Goal: Task Accomplishment & Management: Manage account settings

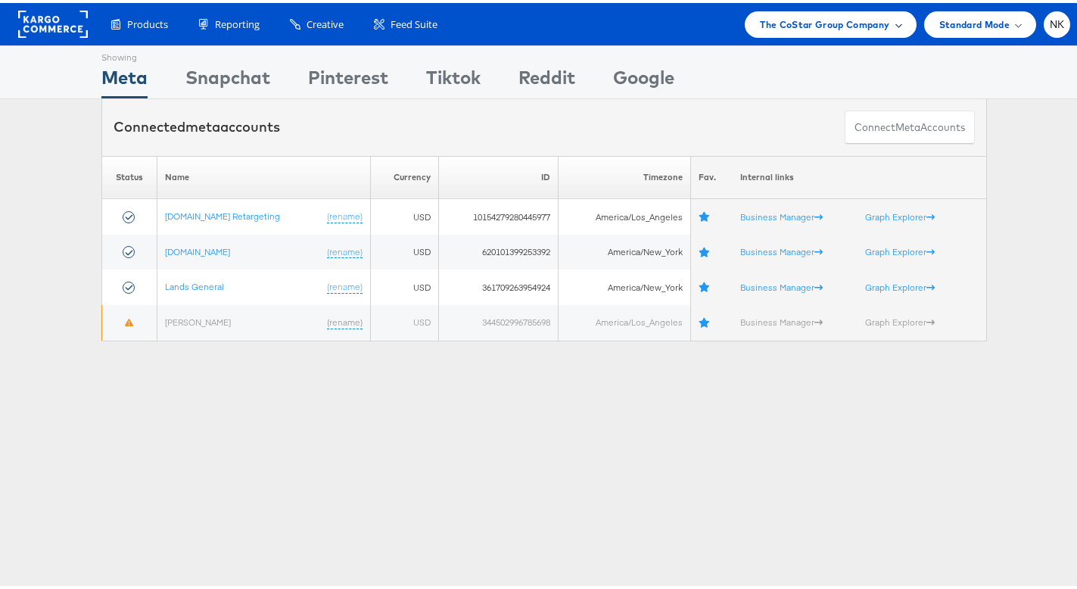
click at [760, 23] on span "The CoStar Group Company" at bounding box center [824, 22] width 129 height 16
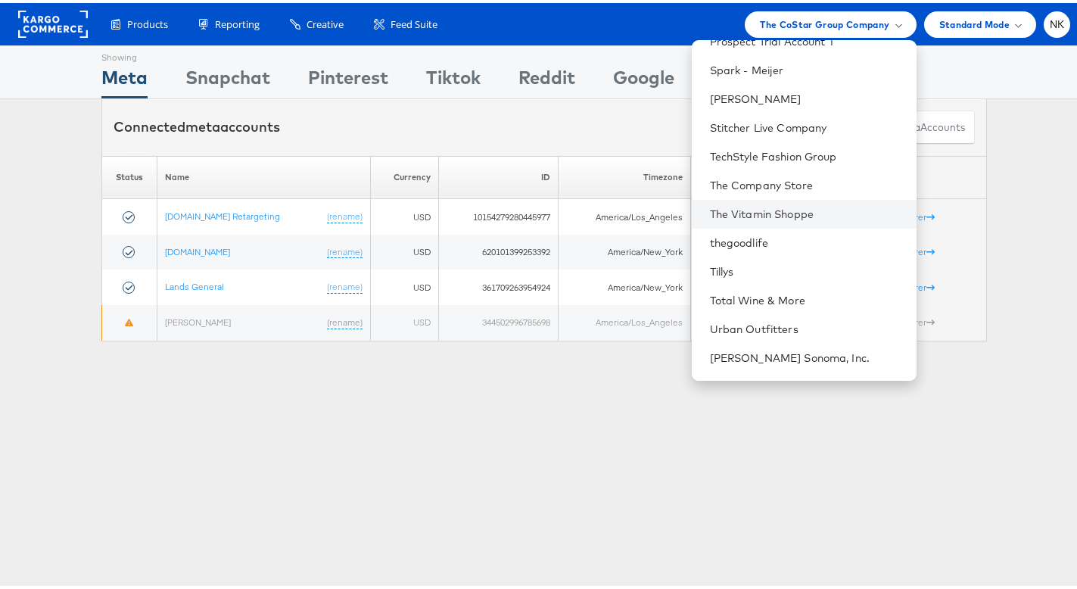
scroll to position [1594, 0]
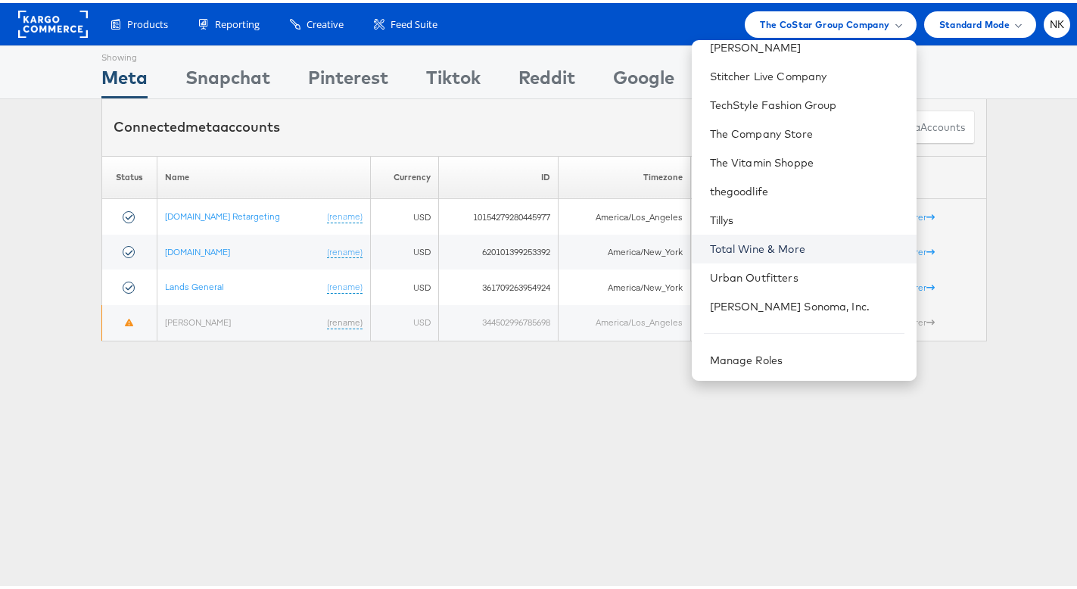
click at [757, 242] on link "Total Wine & More" at bounding box center [807, 245] width 195 height 15
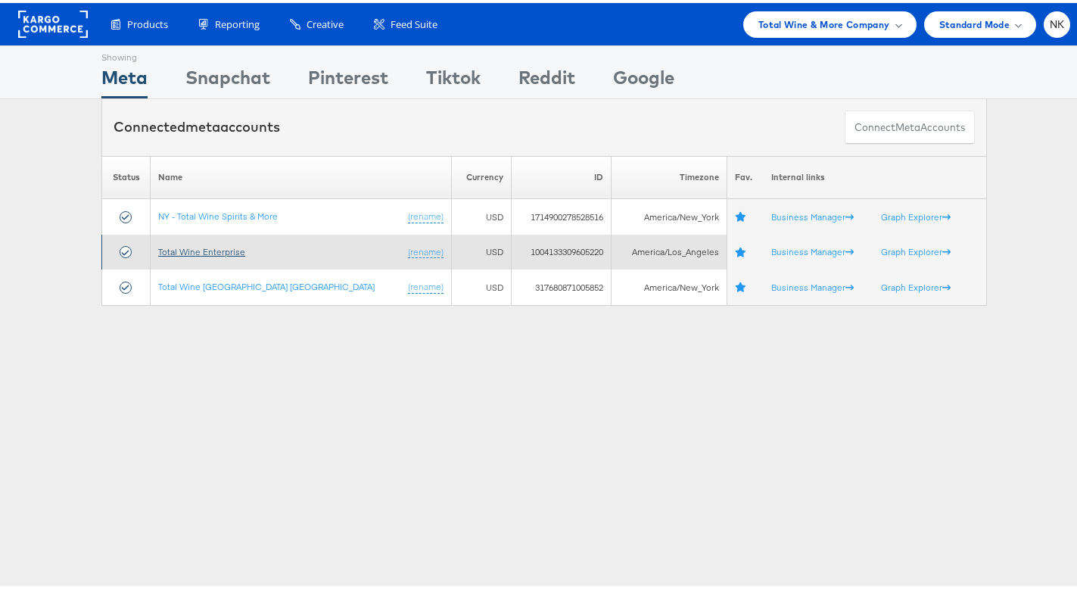
click at [209, 249] on link "Total Wine Enterprise" at bounding box center [201, 248] width 87 height 11
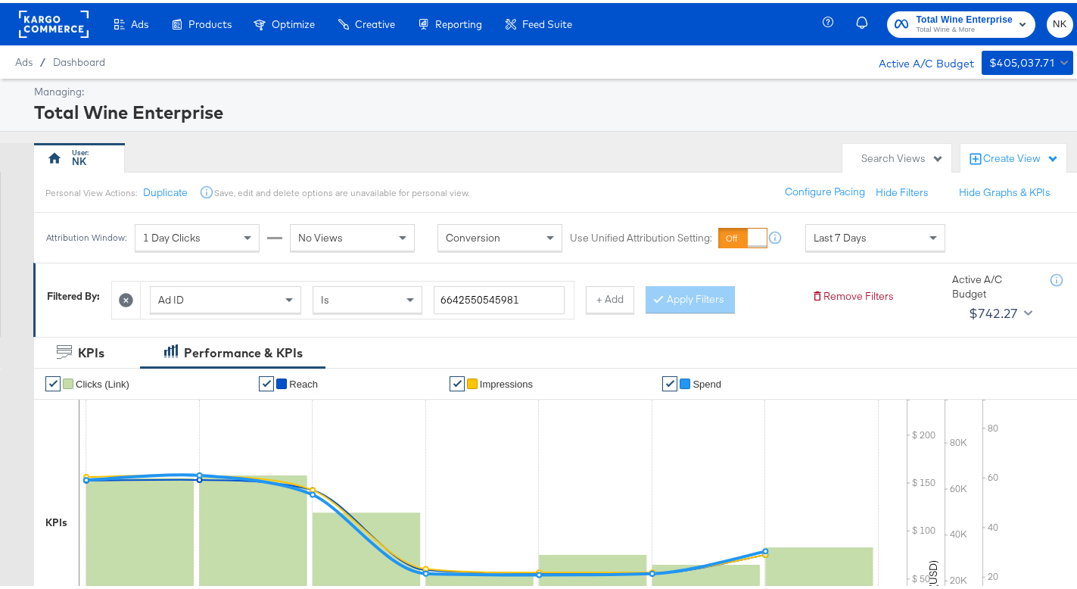
scroll to position [503, 0]
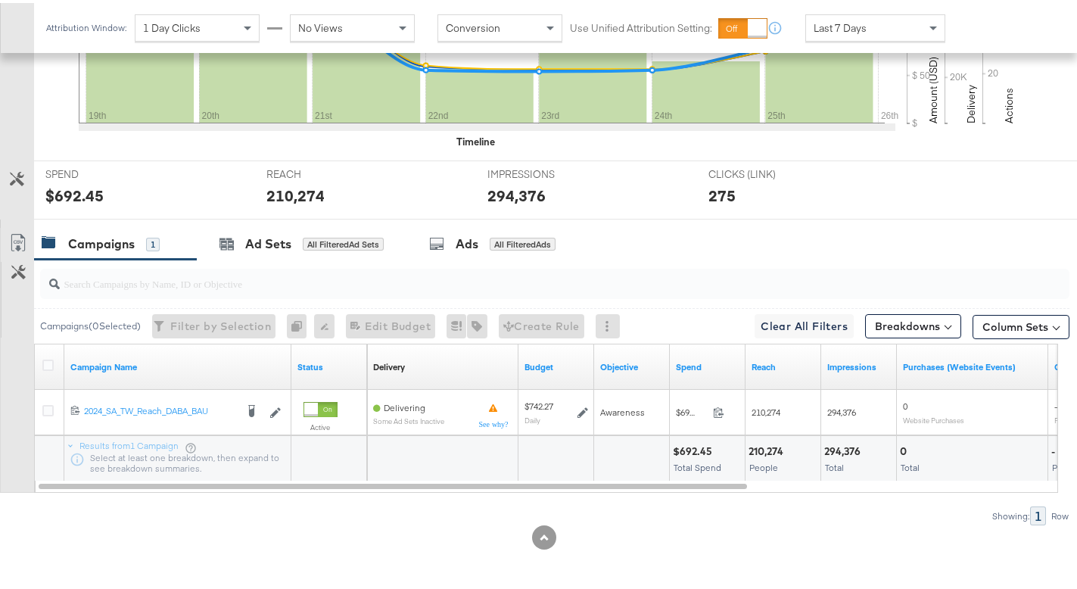
click at [211, 280] on input "search" at bounding box center [519, 275] width 918 height 30
paste input "6873650256981"
type input "6873650256981"
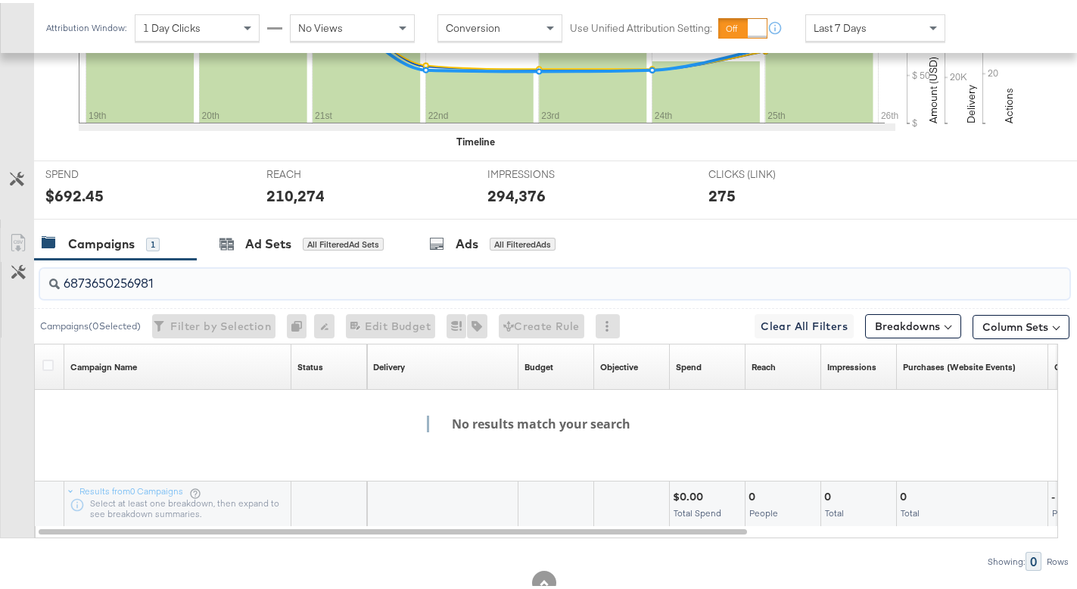
drag, startPoint x: 170, startPoint y: 288, endPoint x: -79, endPoint y: 270, distance: 250.5
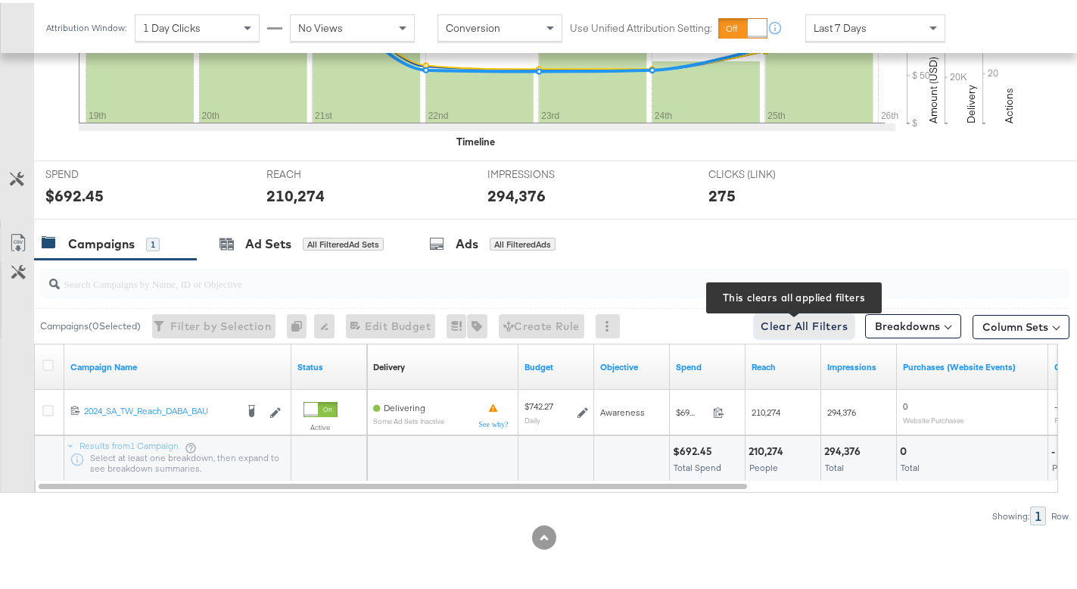
click at [824, 321] on span "Clear All Filters This clears all applied filters" at bounding box center [804, 323] width 87 height 19
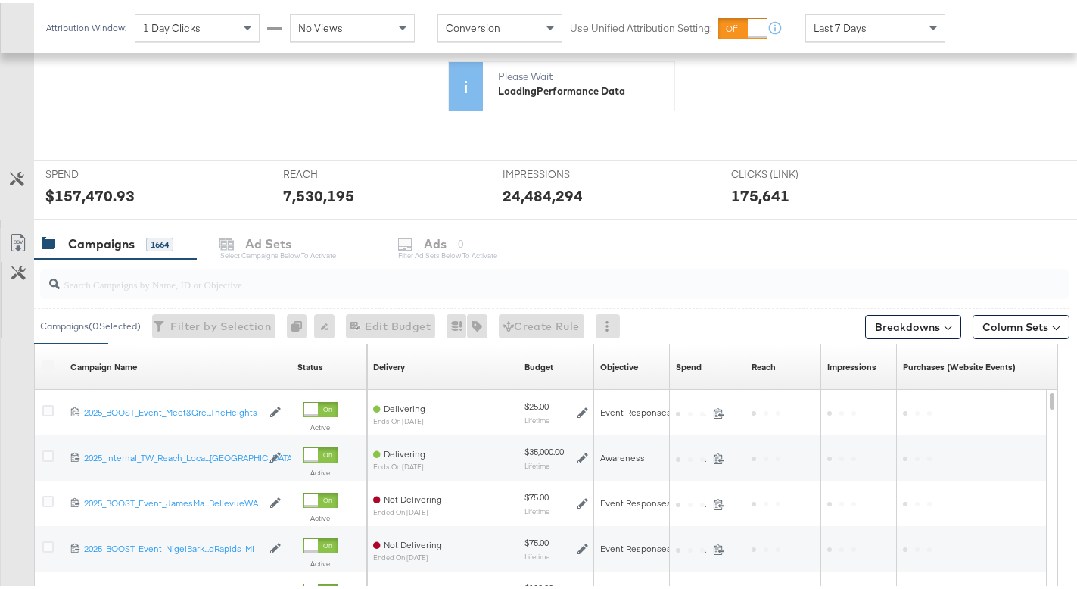
scroll to position [469, 0]
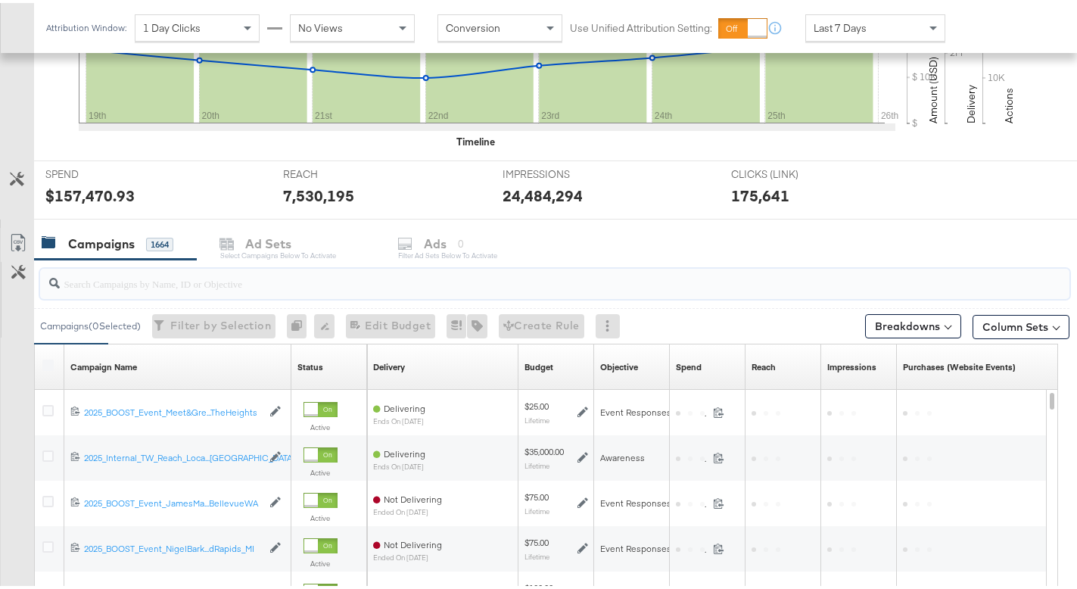
click at [220, 287] on input "search" at bounding box center [519, 275] width 918 height 30
paste input "6873650256981"
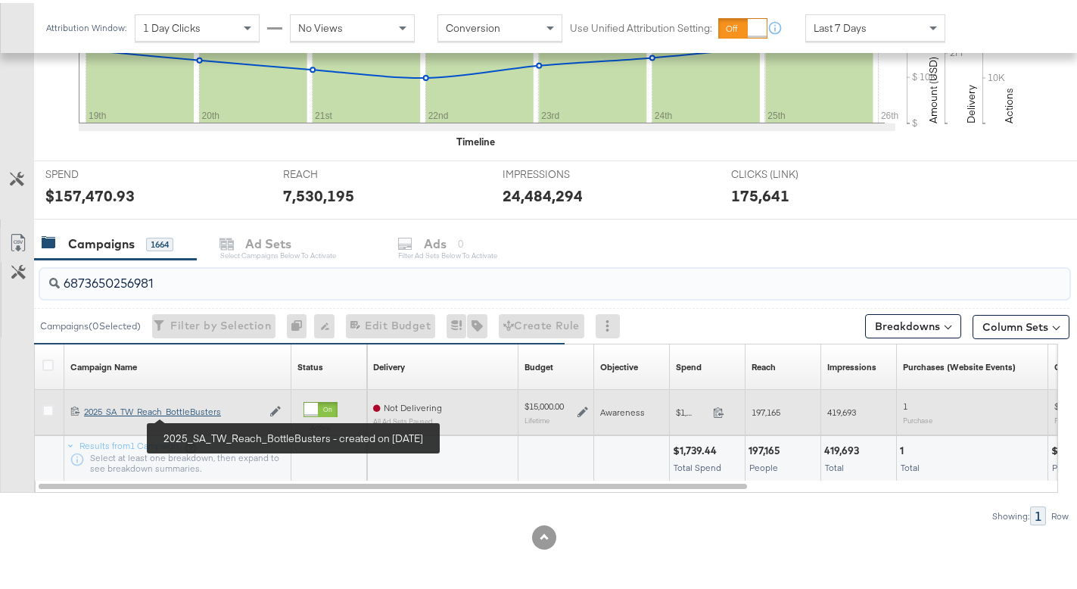
type input "6873650256981"
click at [204, 413] on div "2025_SA_TW_Reach_BottleBusters 2025_SA_TW_Reach_BottleBusters" at bounding box center [173, 409] width 178 height 12
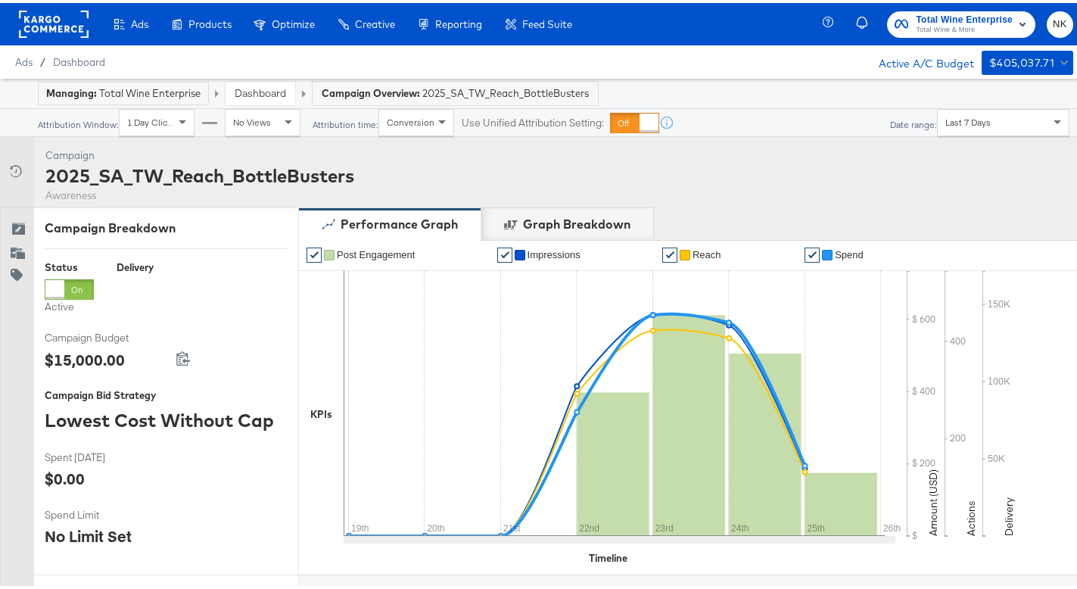
scroll to position [608, 0]
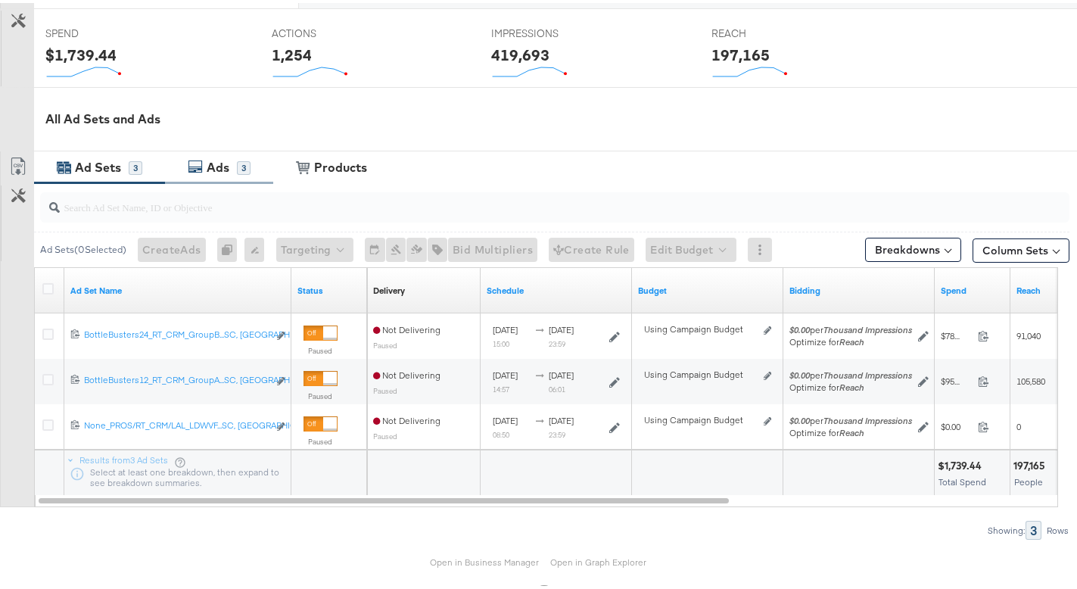
click at [213, 175] on div "Ads 3" at bounding box center [219, 164] width 108 height 33
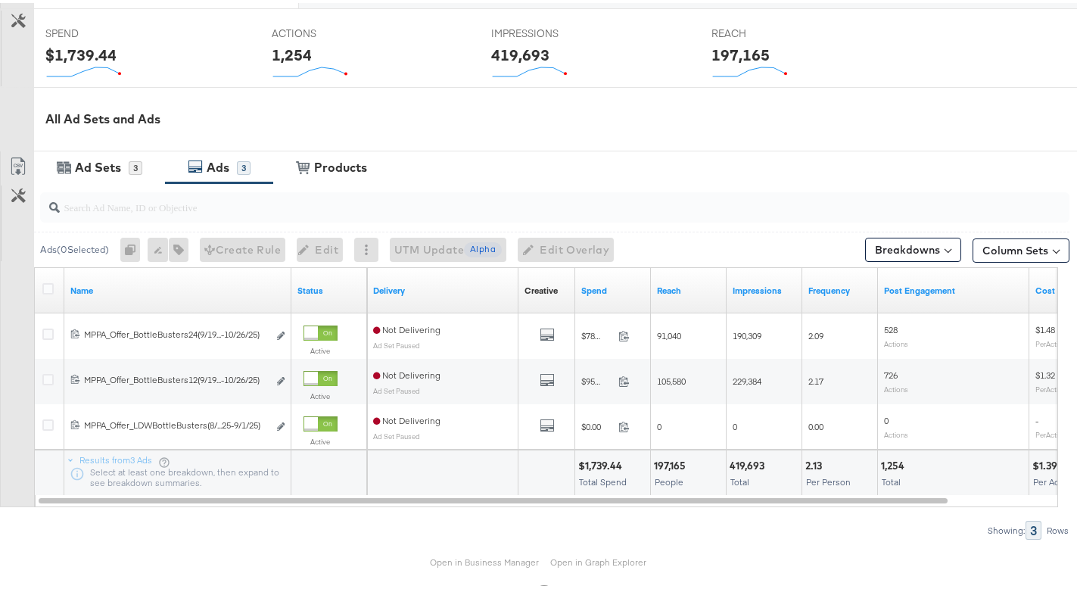
click at [152, 211] on input "search" at bounding box center [519, 198] width 918 height 30
paste input "6879573942581"
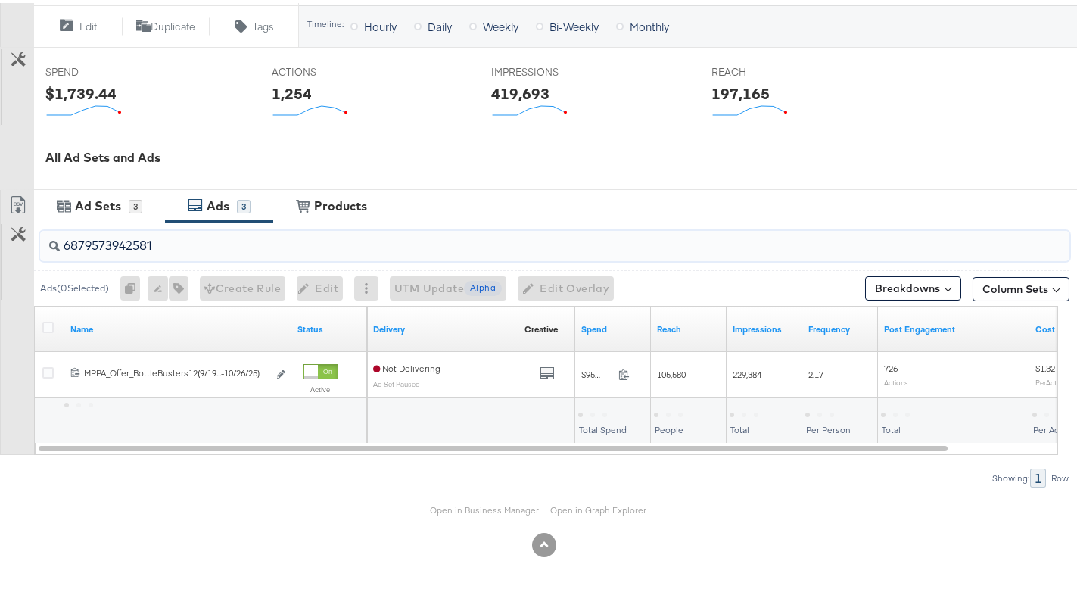
scroll to position [569, 0]
type input "6879573942581"
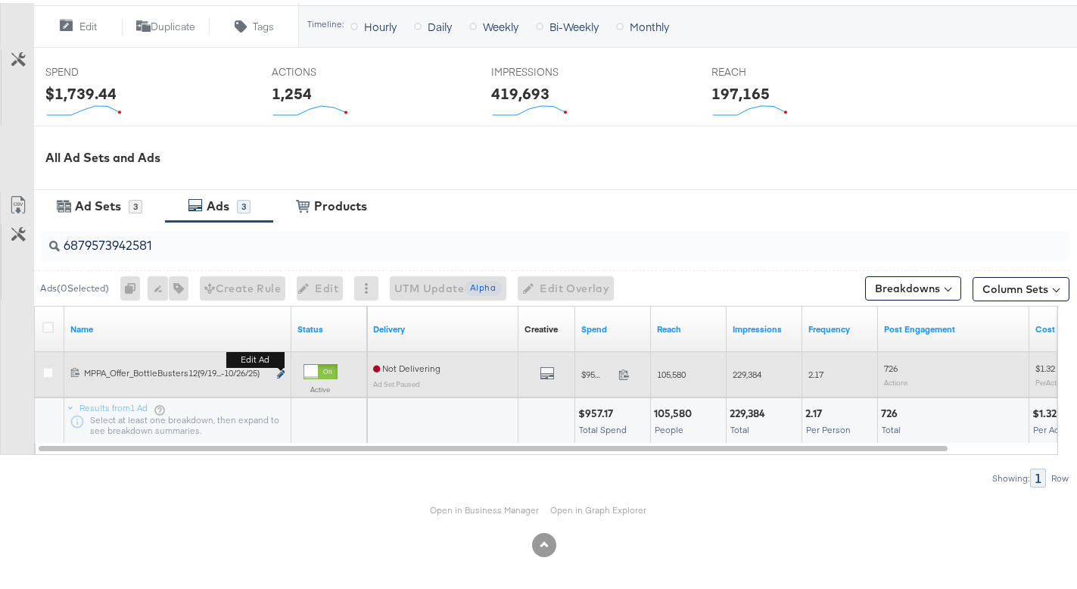
click at [283, 372] on icon "link" at bounding box center [281, 371] width 8 height 8
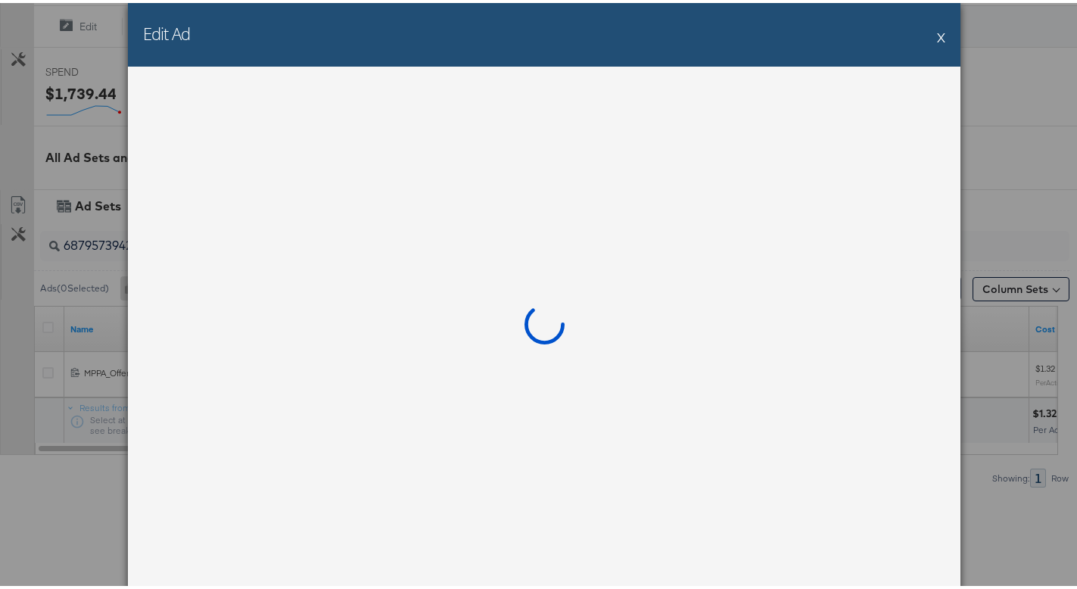
click at [937, 33] on button "X" at bounding box center [941, 34] width 8 height 30
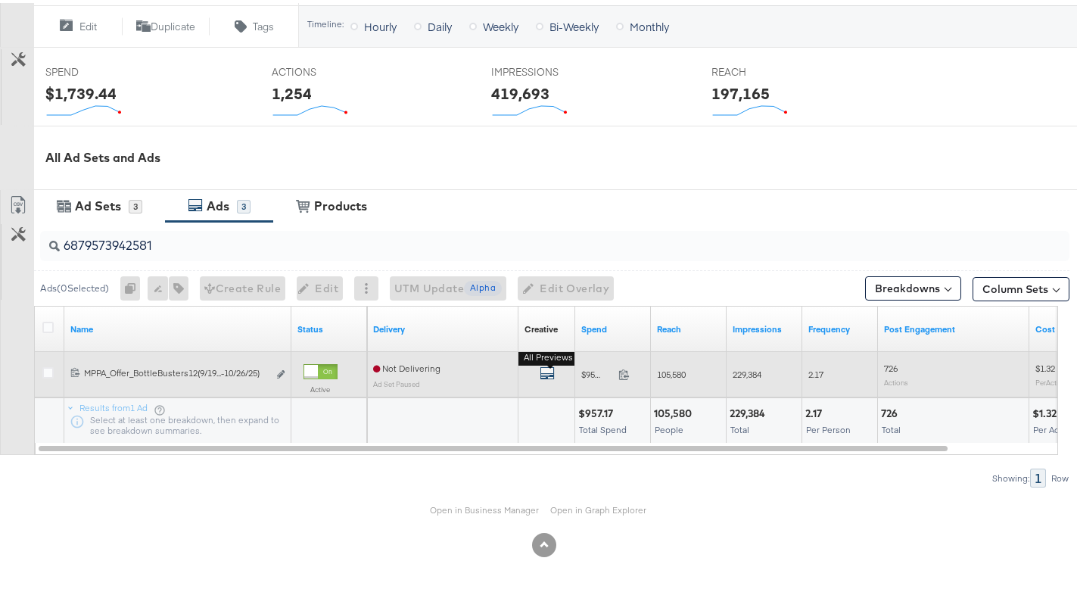
click at [550, 368] on icon "default" at bounding box center [547, 370] width 15 height 15
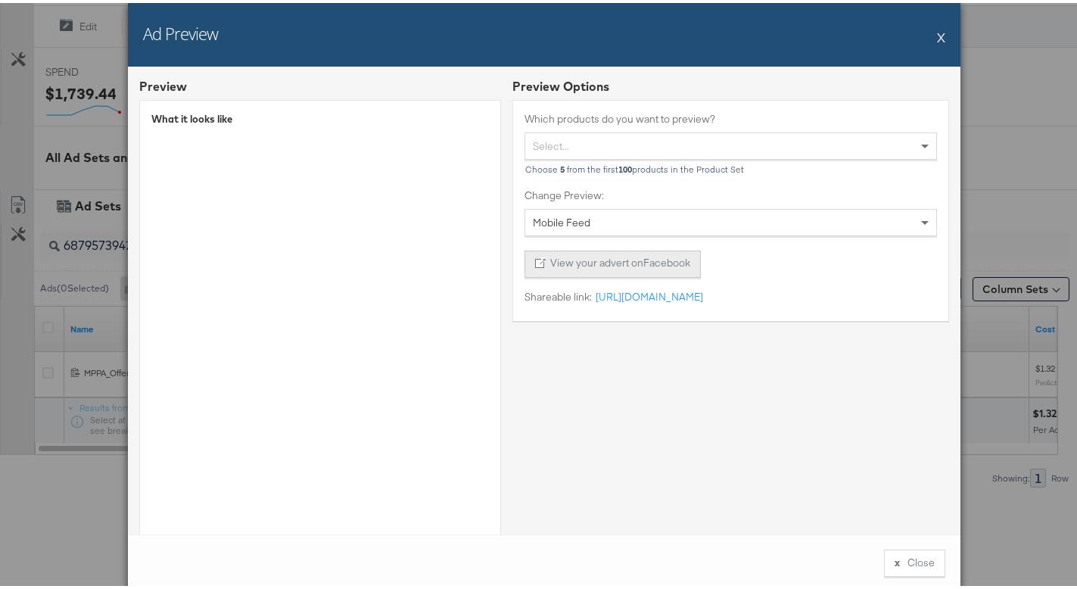
click at [591, 265] on button "View your advert on Facebook" at bounding box center [613, 261] width 176 height 27
click at [634, 296] on link "https://fb.me/xKEkPqaw5OAvkbe" at bounding box center [647, 294] width 111 height 14
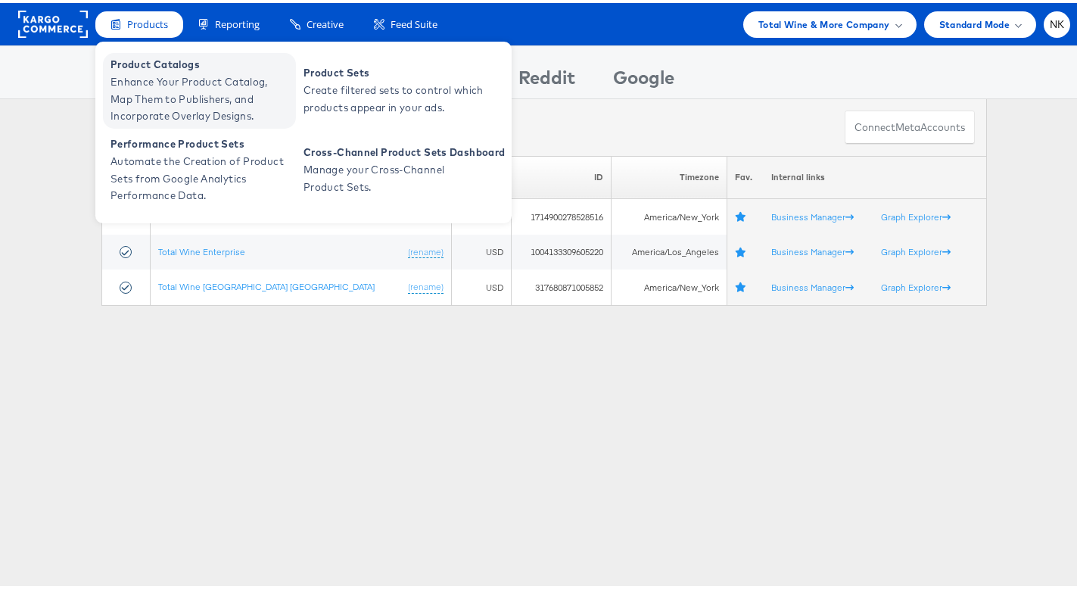
click at [146, 59] on span "Product Catalogs" at bounding box center [202, 61] width 182 height 17
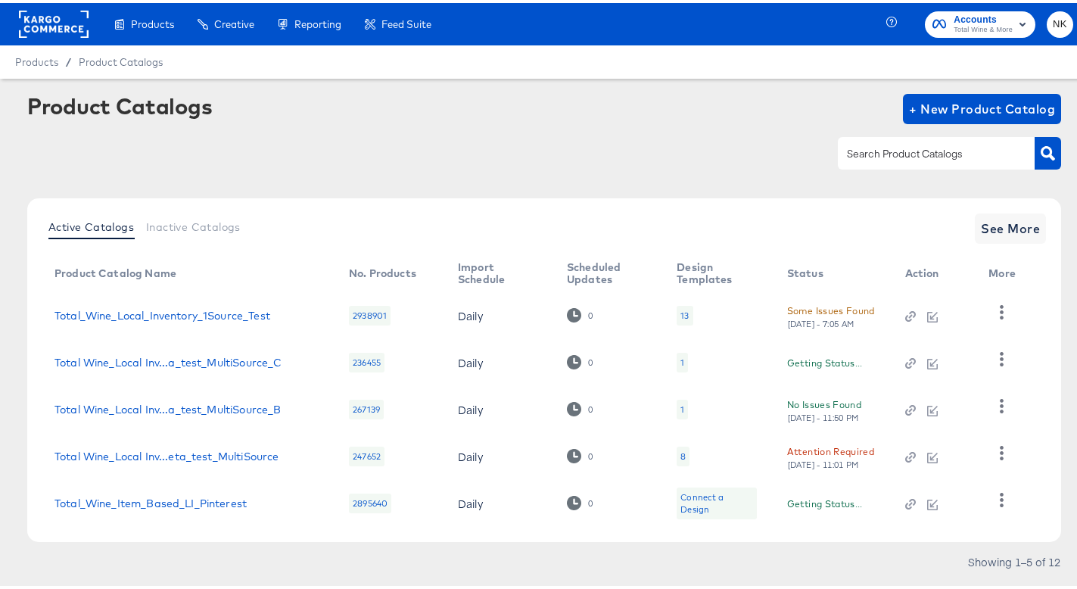
click at [904, 142] on input "text" at bounding box center [924, 150] width 161 height 17
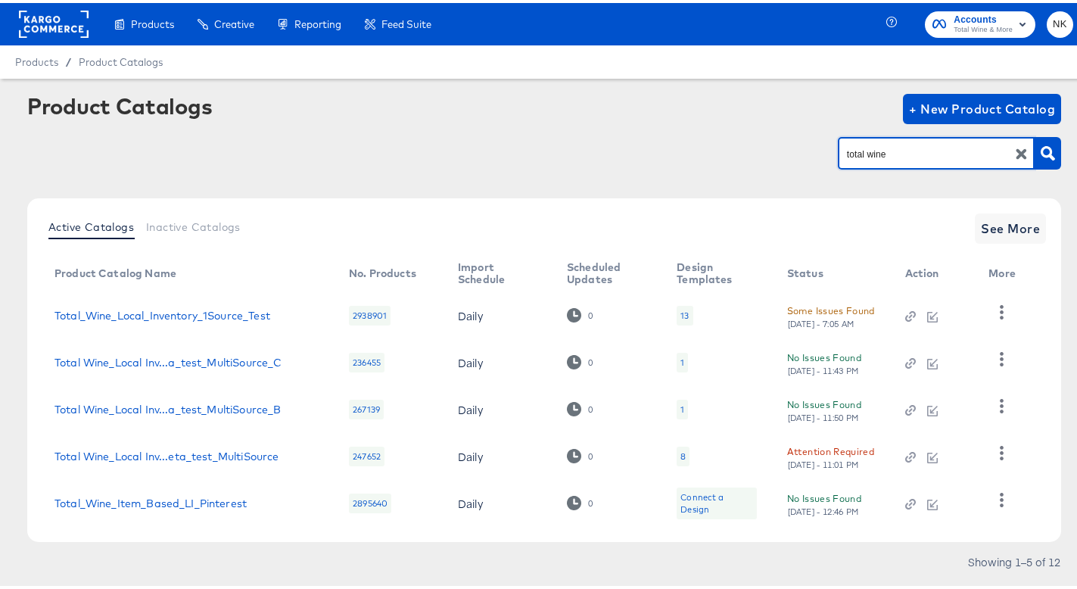
type input "total wine"
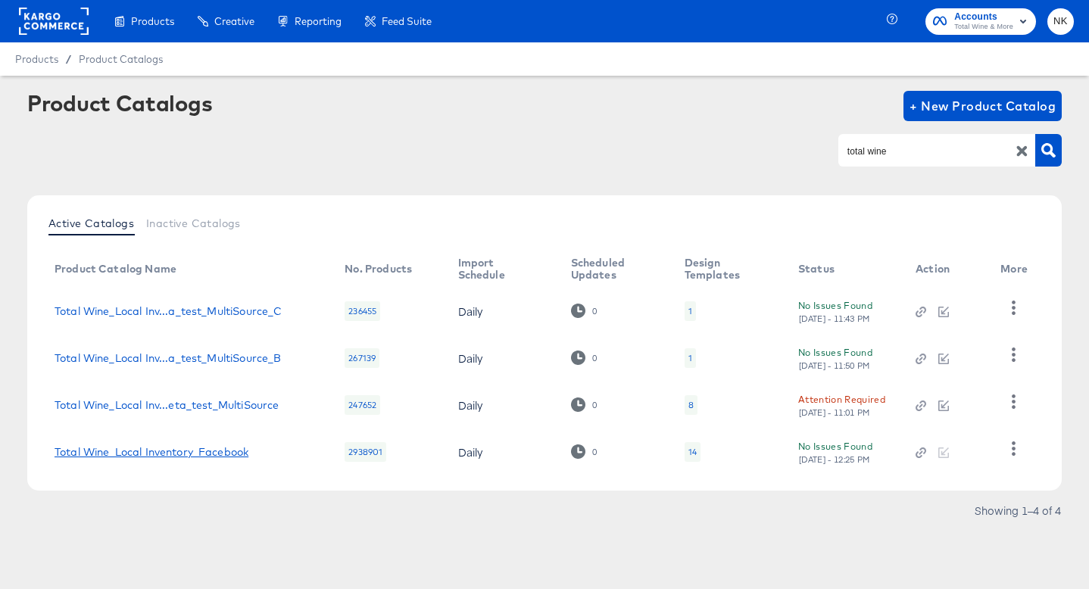
click at [176, 454] on link "Total Wine_Local Inventory_Facebook" at bounding box center [152, 452] width 194 height 12
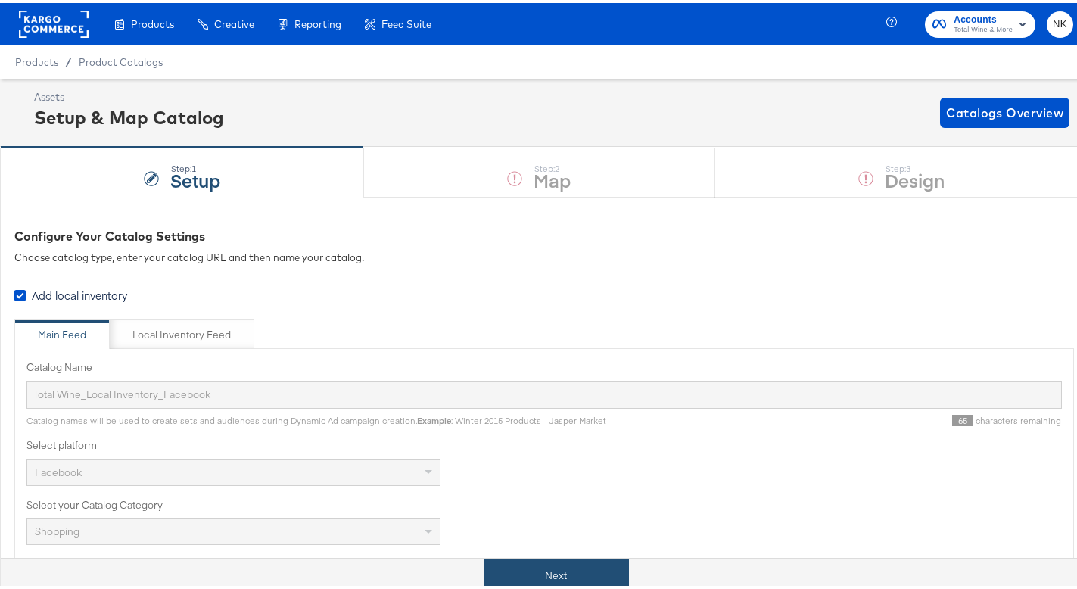
click at [509, 563] on button "Next" at bounding box center [557, 573] width 145 height 34
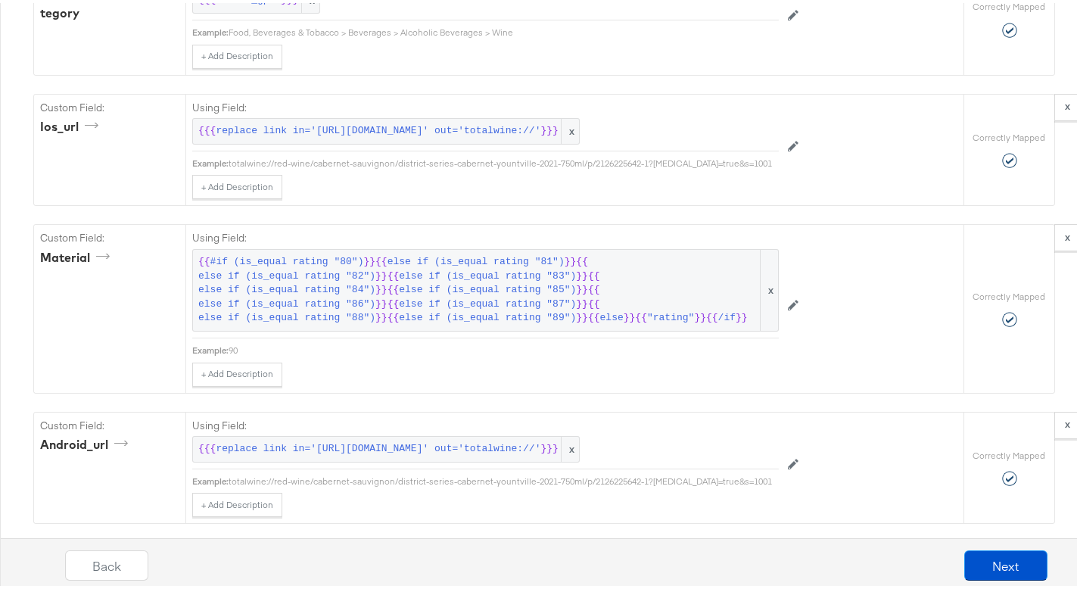
scroll to position [1989, 0]
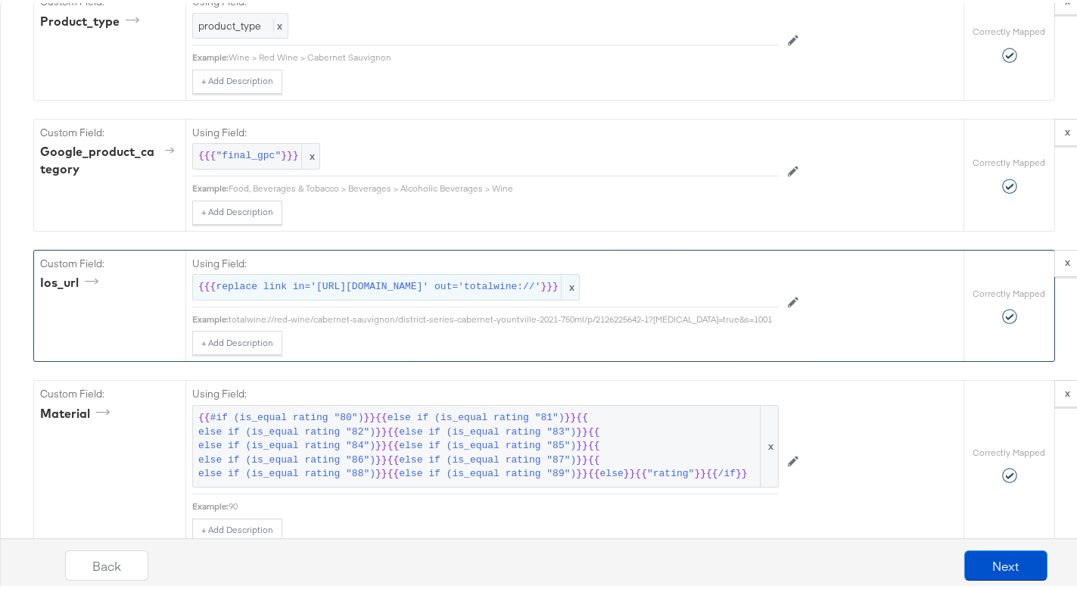
click at [281, 298] on div "{{{ replace link in='https://www.totalwine.com/' out='totalwine://' }}} x" at bounding box center [386, 284] width 388 height 26
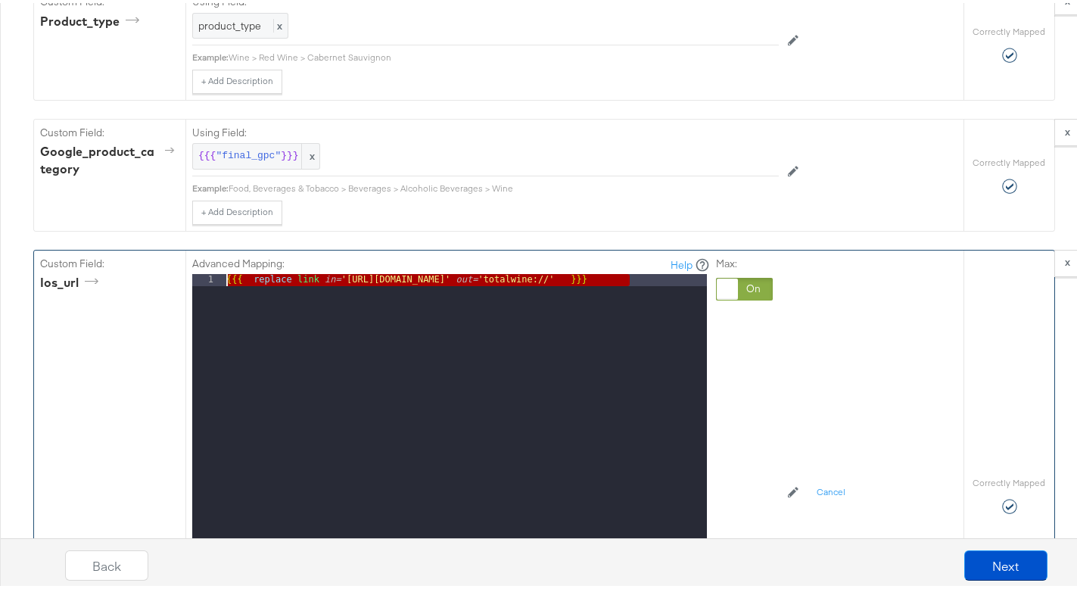
drag, startPoint x: 679, startPoint y: 322, endPoint x: 207, endPoint y: 295, distance: 473.2
click at [207, 295] on div "Advanced Mapping: Help 1 {{{ replace link in= 'https://www.totalwine.com/' out=…" at bounding box center [451, 466] width 518 height 424
click at [97, 456] on div "Custom Field: ios_url" at bounding box center [109, 493] width 151 height 491
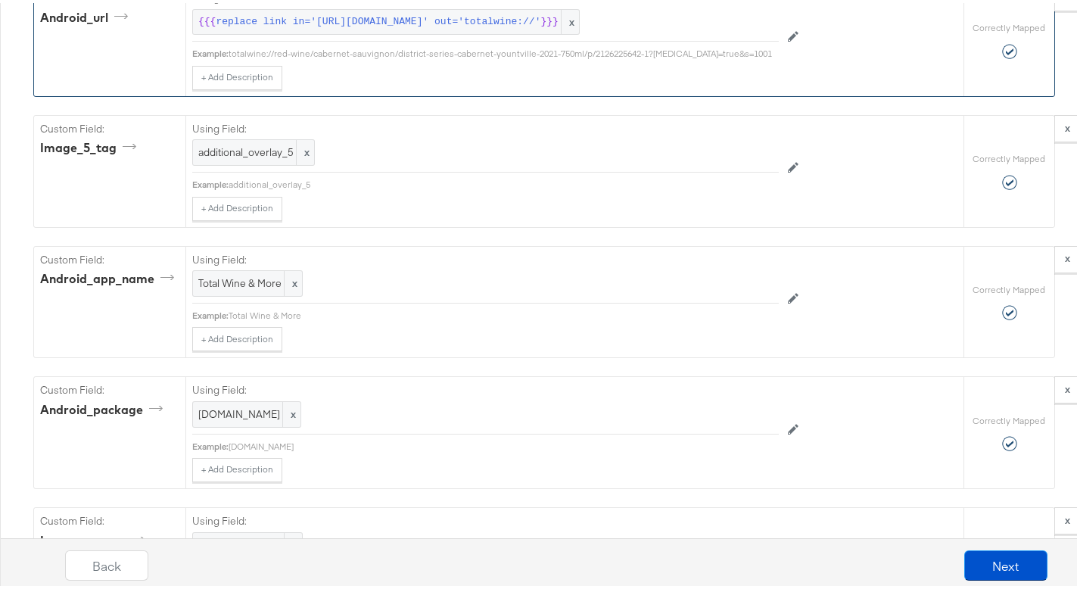
scroll to position [2901, 0]
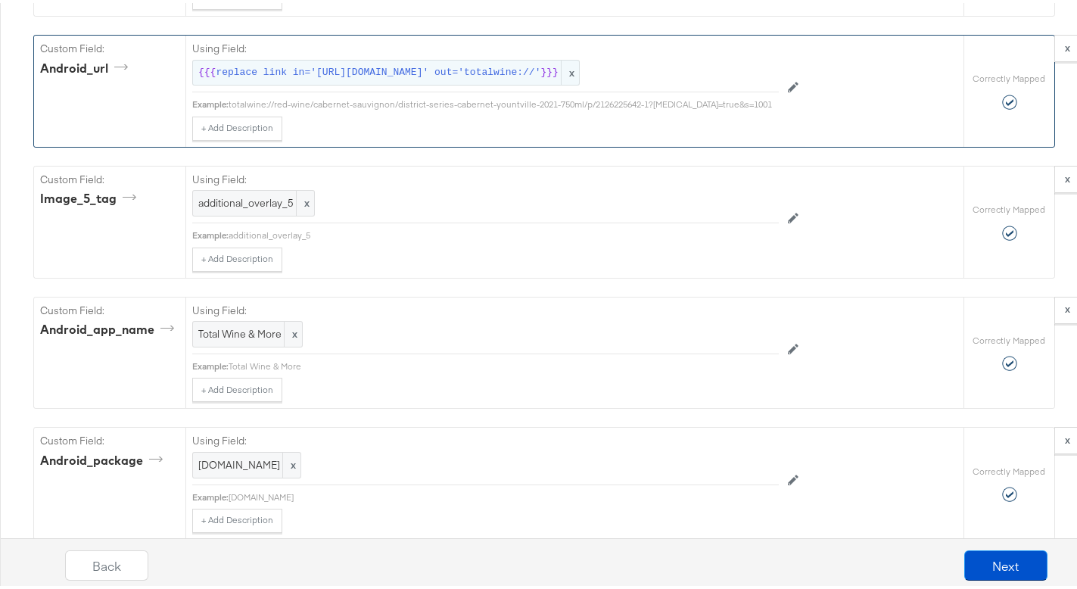
click at [377, 77] on span "replace link in='https://www.totalwine.com/' out='totalwine://'" at bounding box center [378, 70] width 325 height 14
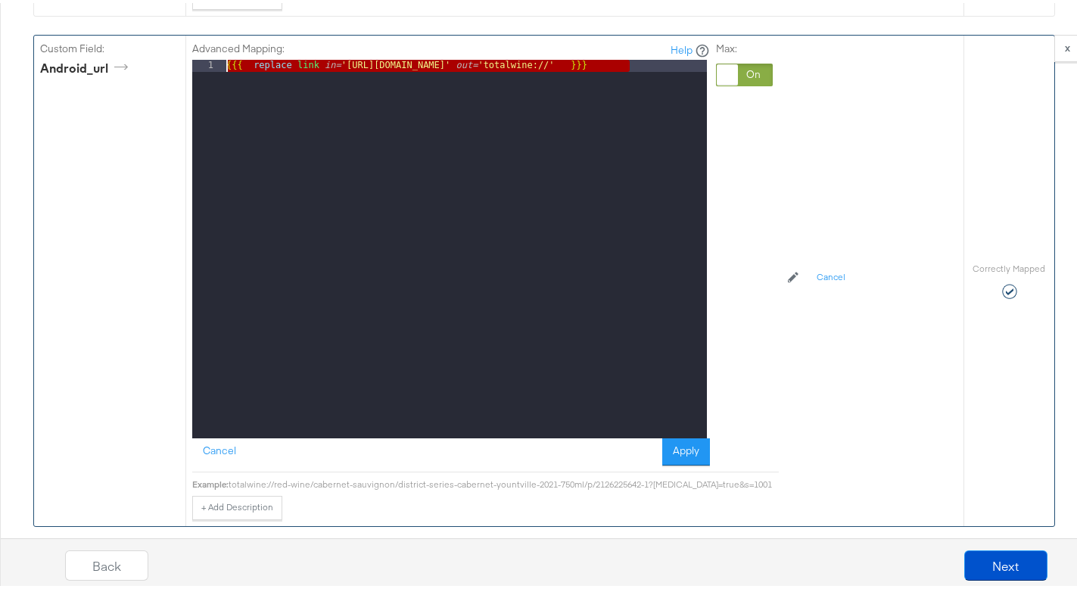
drag, startPoint x: 660, startPoint y: 101, endPoint x: 201, endPoint y: 94, distance: 458.8
click at [201, 94] on div "1 {{{ replace link in= 'https://www.totalwine.com/' out= 'totalwine://' }}} XXX…" at bounding box center [449, 246] width 515 height 379
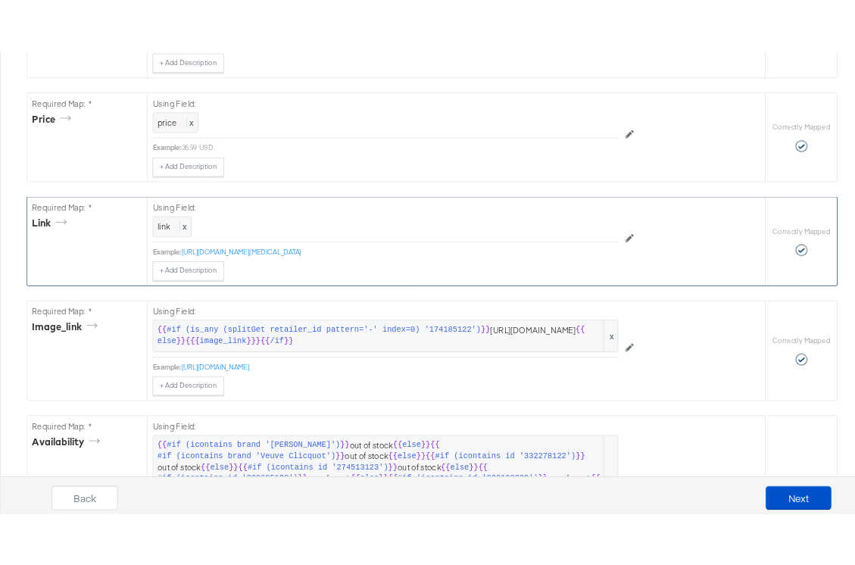
scroll to position [0, 0]
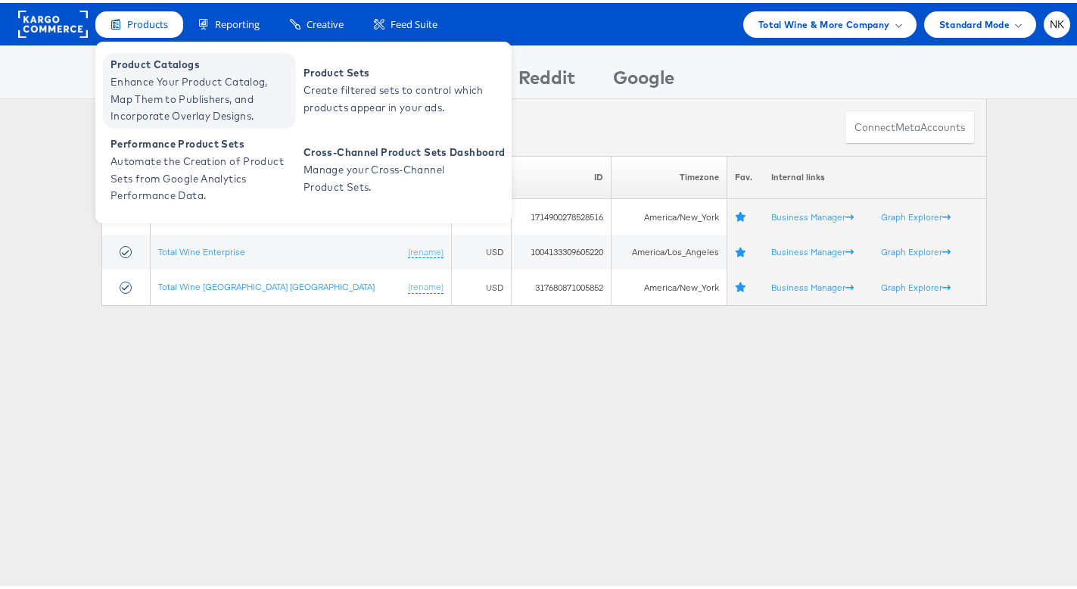
click at [148, 92] on span "Enhance Your Product Catalog, Map Them to Publishers, and Incorporate Overlay D…" at bounding box center [202, 95] width 182 height 51
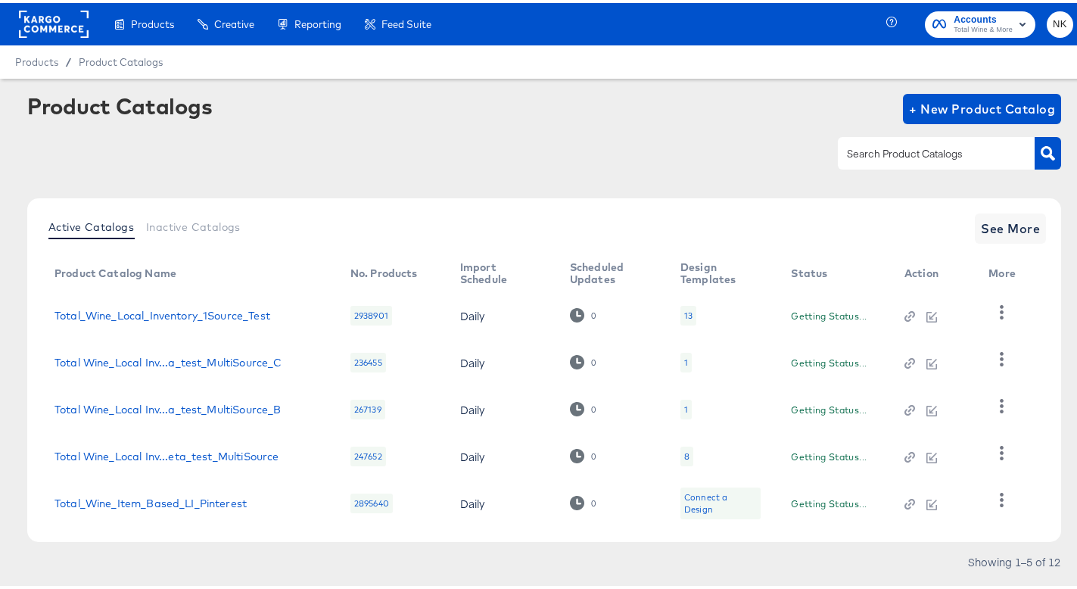
scroll to position [35, 0]
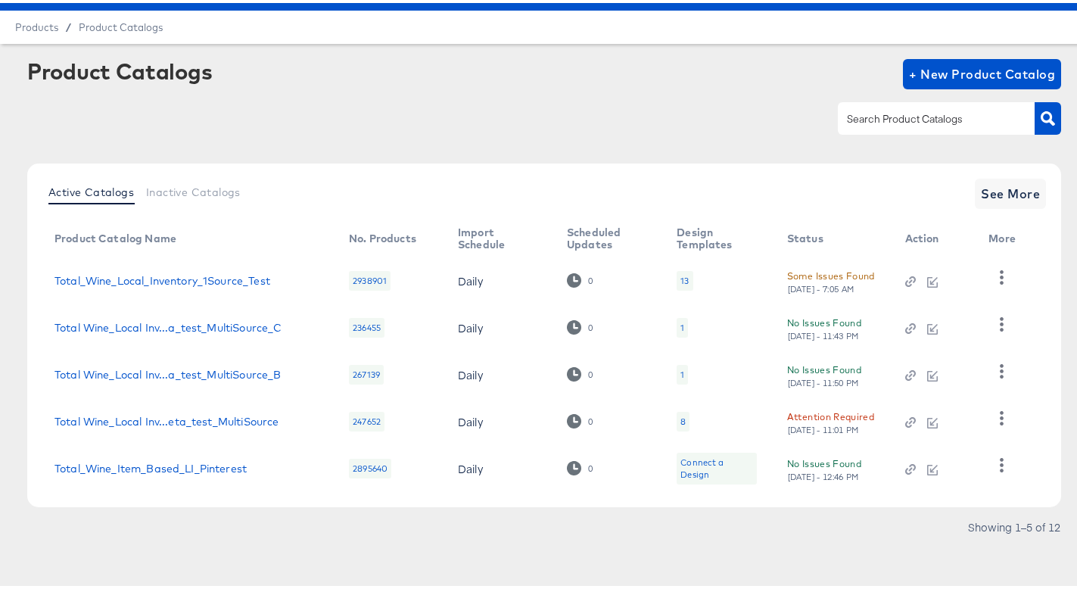
click at [338, 154] on div "Product Catalogs + New Product Catalog Active Catalogs Inactive Catalogs See Mo…" at bounding box center [544, 300] width 1034 height 488
click at [1005, 189] on span "See More" at bounding box center [1010, 190] width 59 height 21
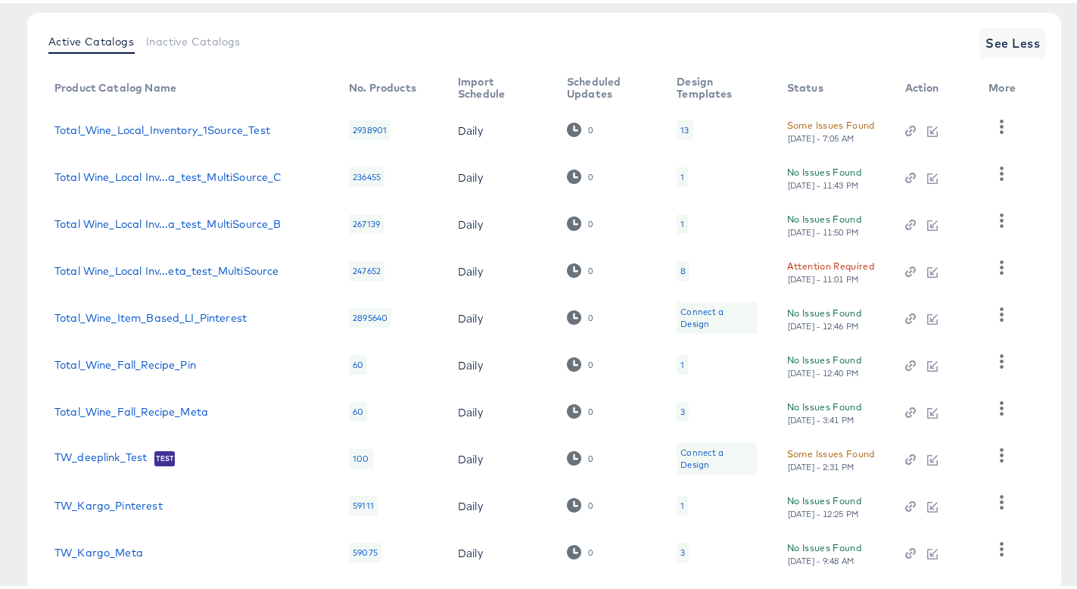
scroll to position [270, 0]
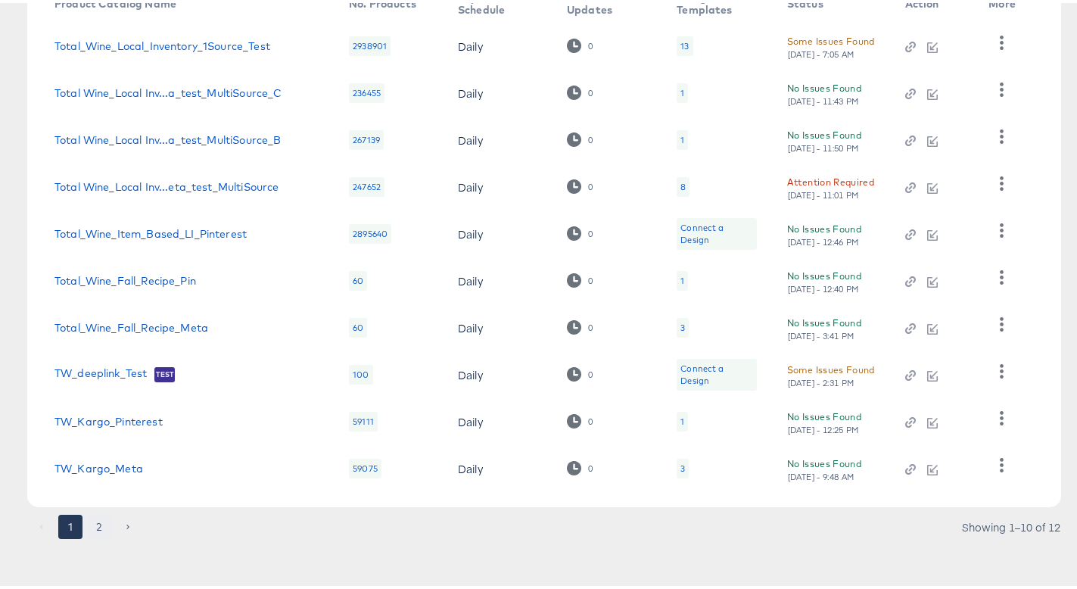
click at [106, 524] on button "2" at bounding box center [99, 524] width 24 height 24
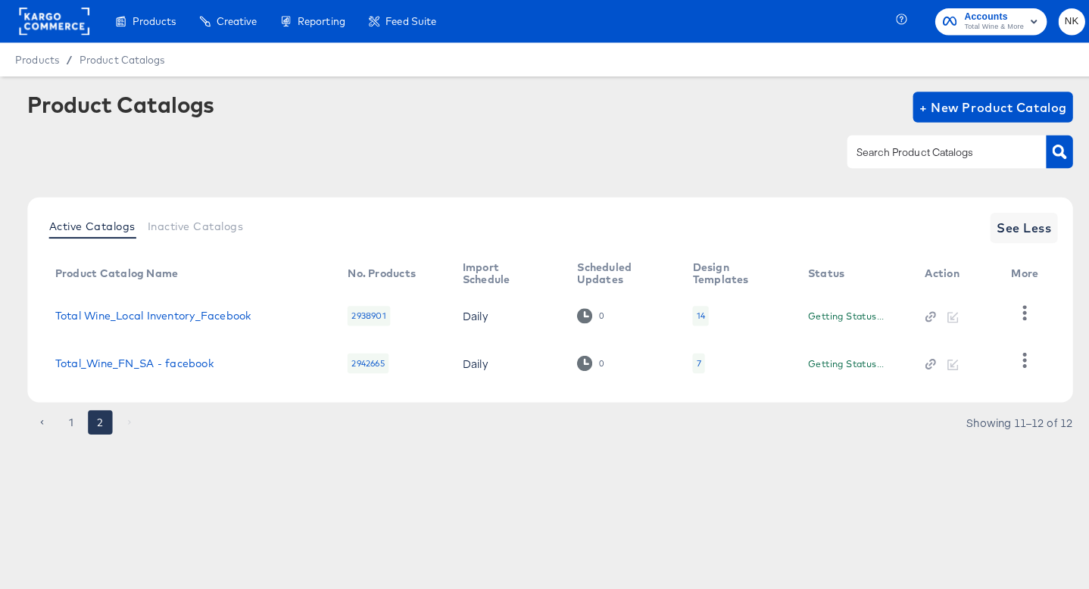
scroll to position [0, 0]
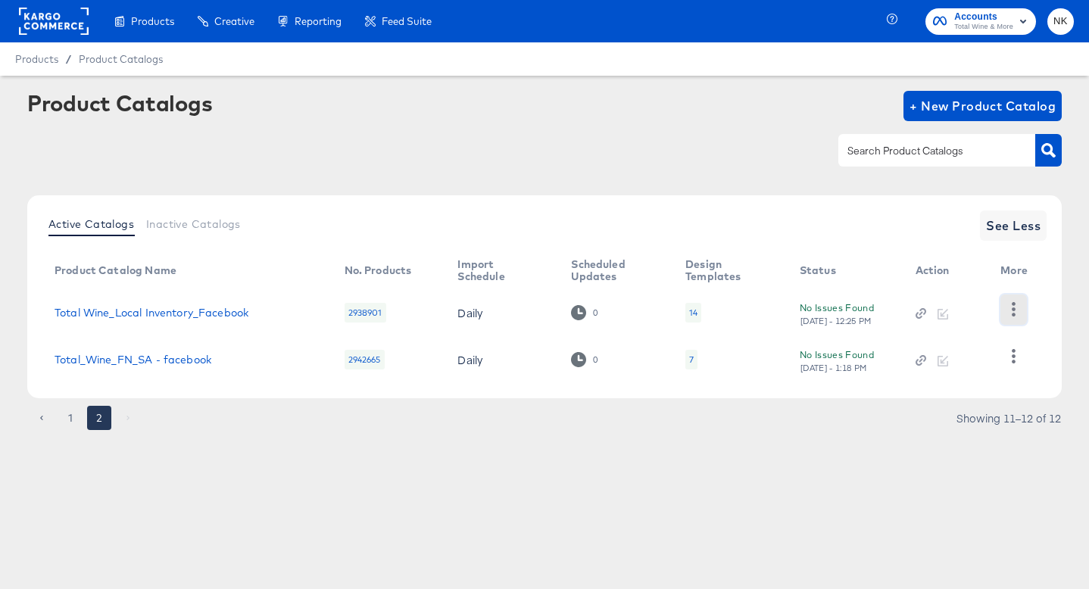
click at [1014, 312] on icon "button" at bounding box center [1013, 309] width 14 height 14
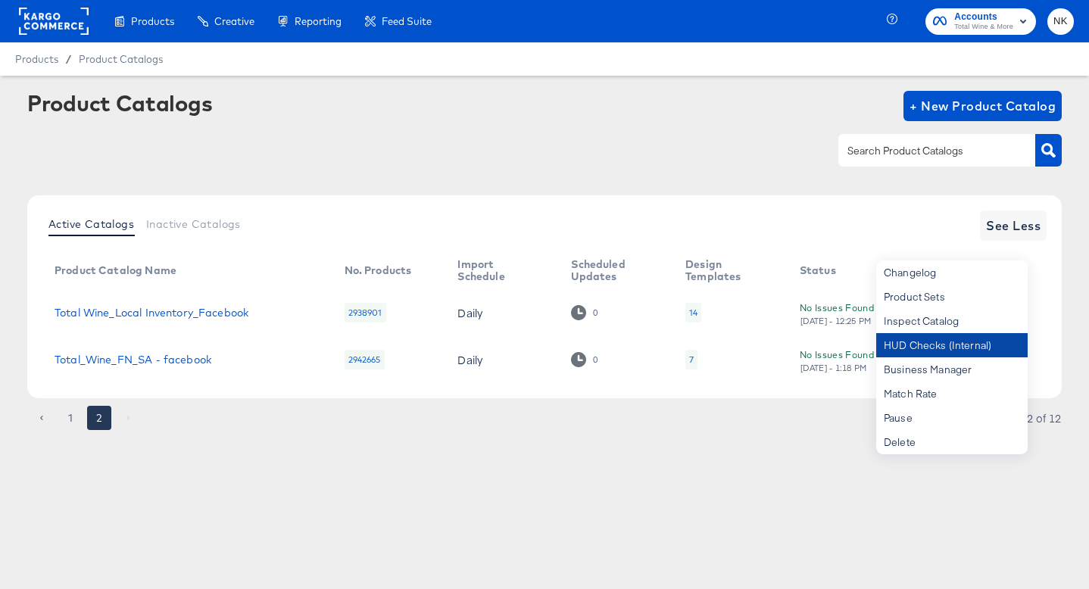
click at [958, 351] on div "HUD Checks (Internal)" at bounding box center [951, 345] width 151 height 24
